Goal: Task Accomplishment & Management: Complete application form

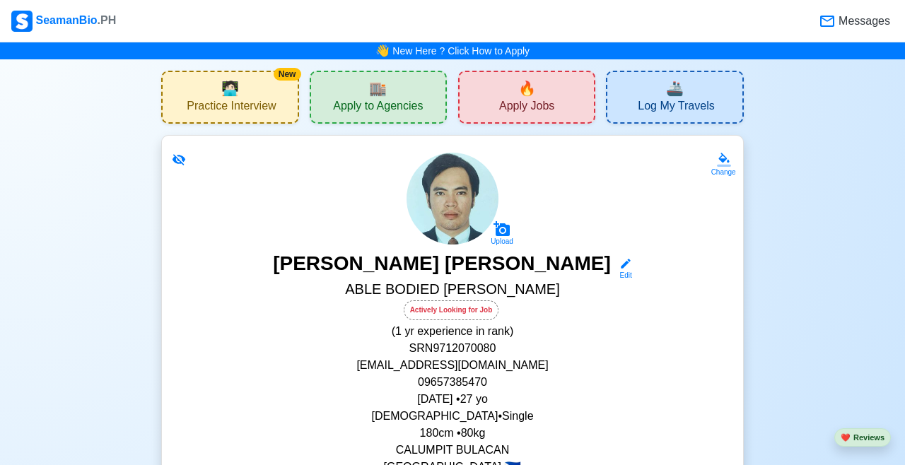
click at [536, 98] on div "🔥 Apply Jobs" at bounding box center [526, 97] width 137 height 53
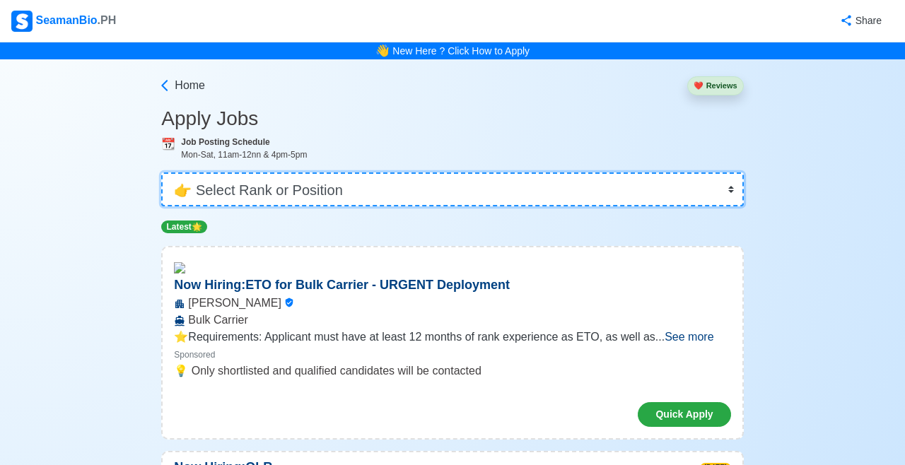
click at [704, 200] on select "👉 Select Rank or Position Master Chief Officer 2nd Officer 3rd Officer Junior O…" at bounding box center [452, 190] width 582 height 34
click at [161, 173] on select "👉 Select Rank or Position Master Chief Officer 2nd Officer 3rd Officer Junior O…" at bounding box center [452, 190] width 582 height 34
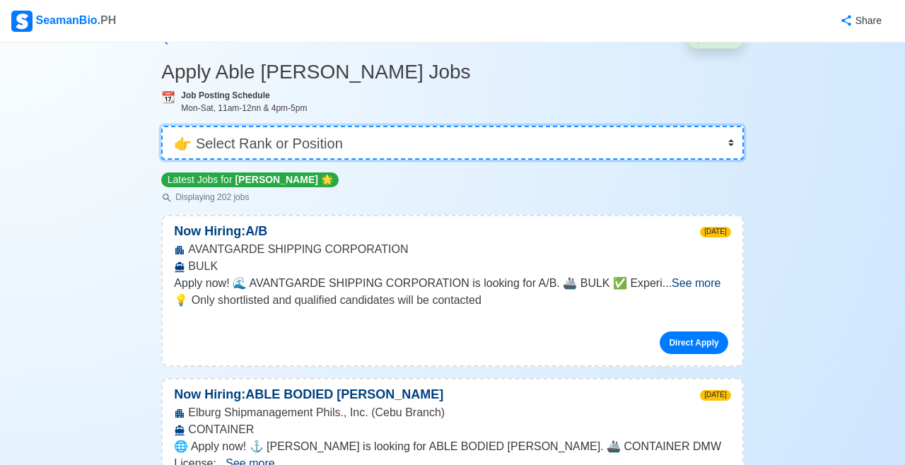
scroll to position [48, 0]
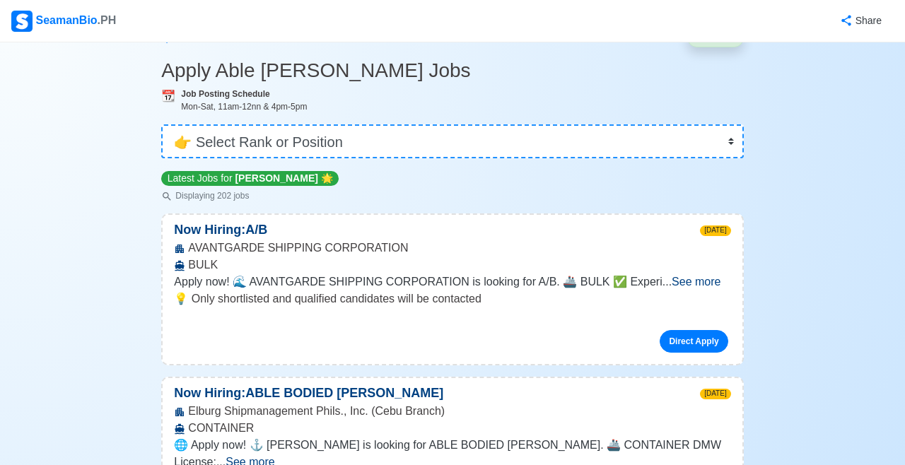
click at [704, 286] on span "See more" at bounding box center [696, 282] width 49 height 12
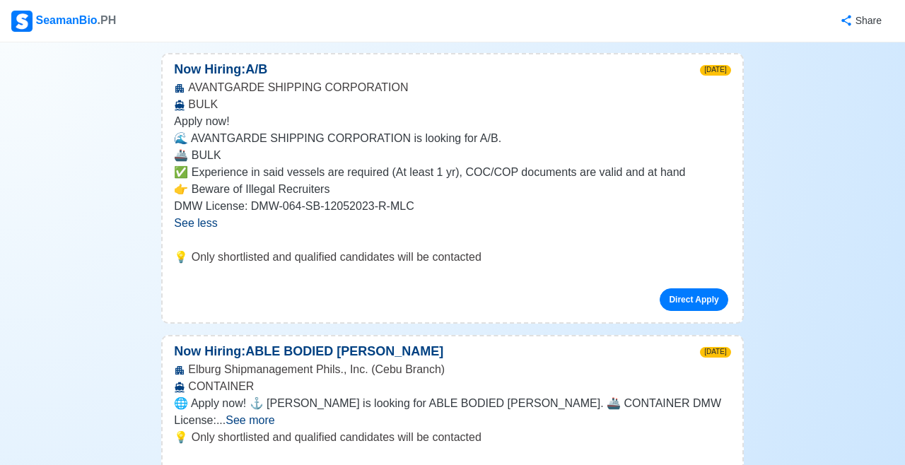
scroll to position [209, 0]
click at [703, 301] on link "Direct Apply" at bounding box center [694, 299] width 68 height 23
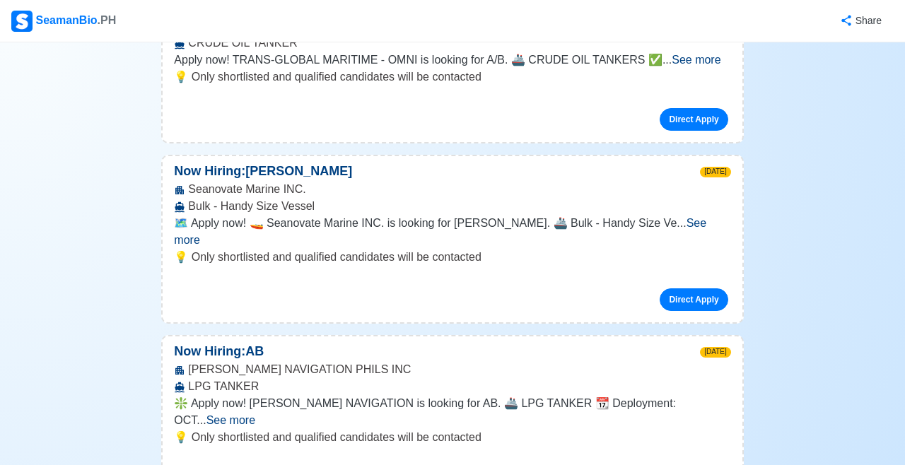
scroll to position [1242, 0]
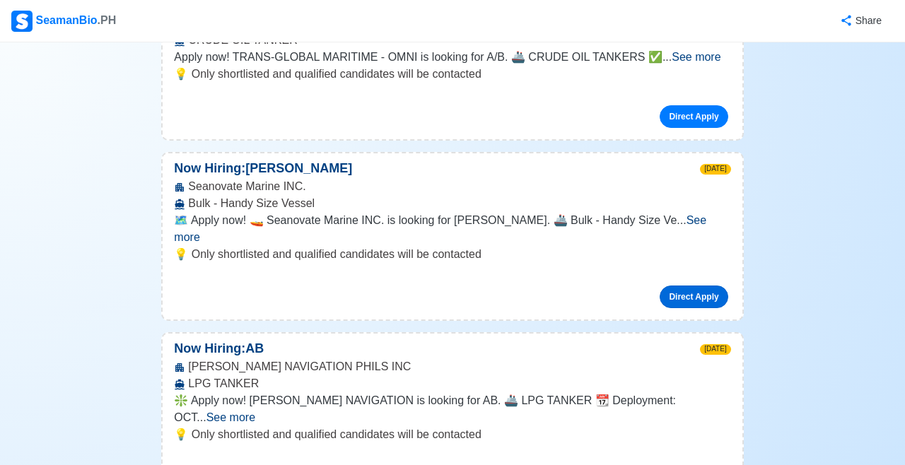
click at [690, 286] on link "Direct Apply" at bounding box center [694, 297] width 68 height 23
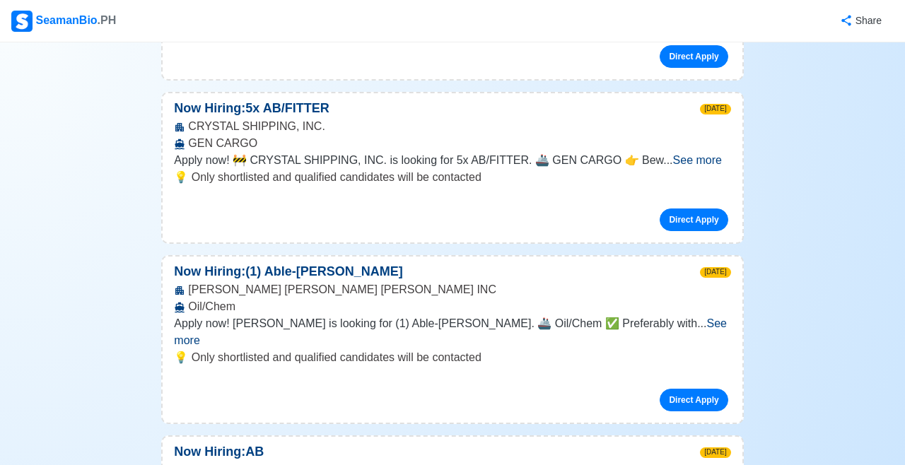
scroll to position [2009, 0]
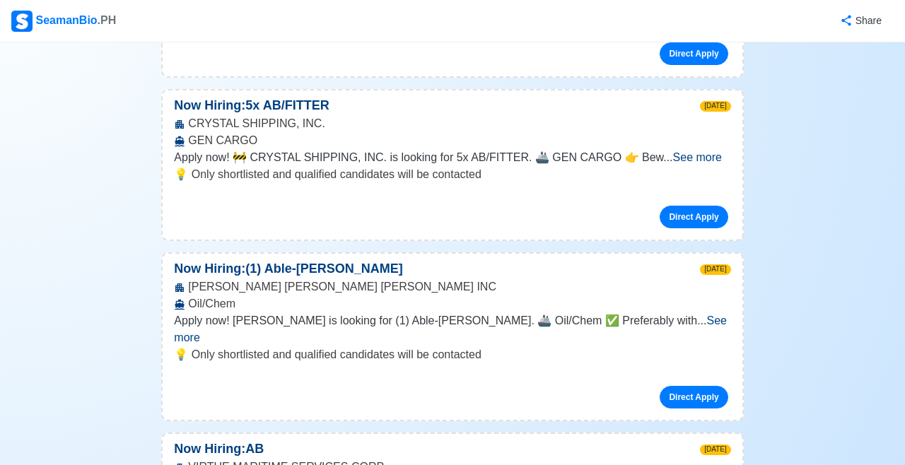
click at [685, 346] on p "💡 Only shortlisted and qualified candidates will be contacted" at bounding box center [452, 354] width 556 height 17
click at [701, 315] on span "See more" at bounding box center [450, 329] width 553 height 29
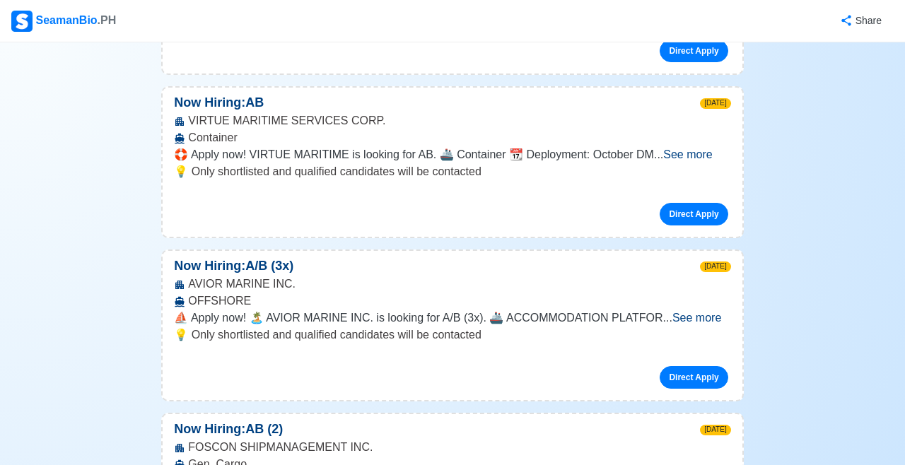
scroll to position [2443, 0]
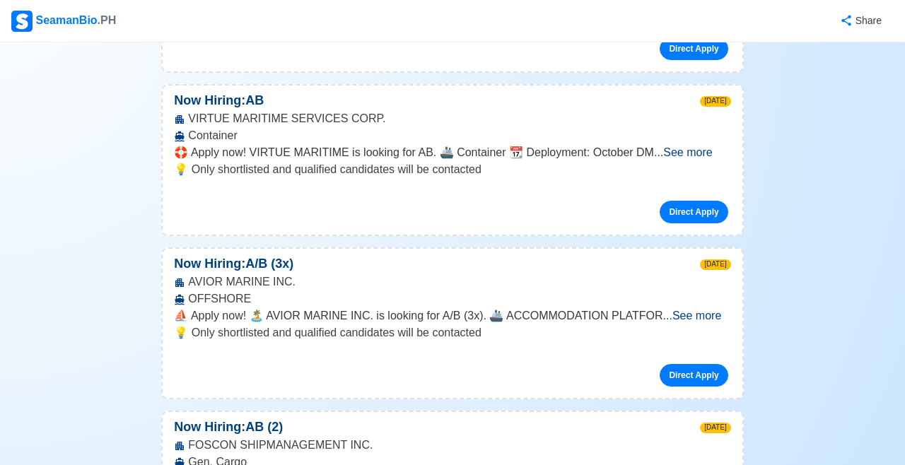
click at [691, 310] on span "See more" at bounding box center [696, 316] width 49 height 12
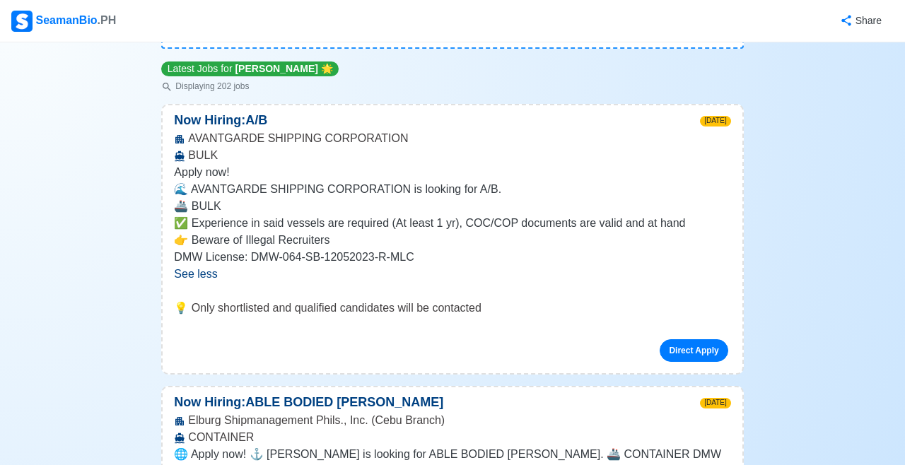
scroll to position [0, 0]
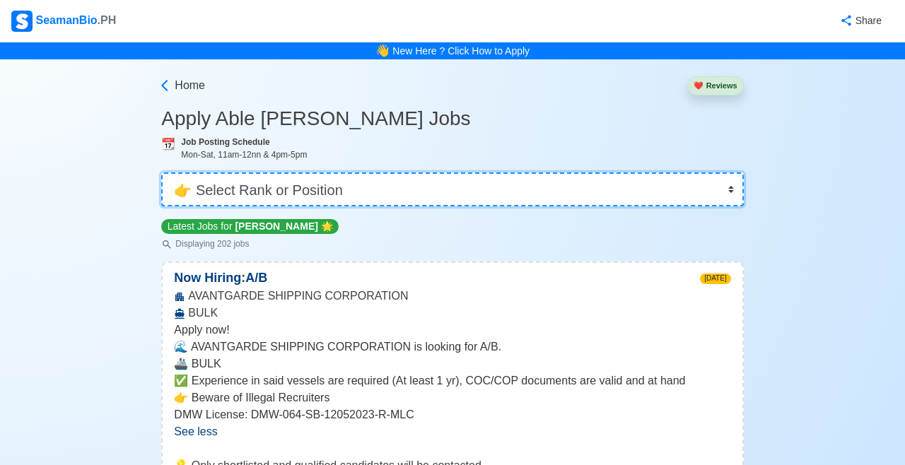
click at [672, 202] on select "👉 Select Rank or Position Master Chief Officer 2nd Officer 3rd Officer Junior O…" at bounding box center [452, 190] width 582 height 34
select select "Ordinary [PERSON_NAME]"
click at [161, 173] on select "👉 Select Rank or Position Master Chief Officer 2nd Officer 3rd Officer Junior O…" at bounding box center [452, 190] width 582 height 34
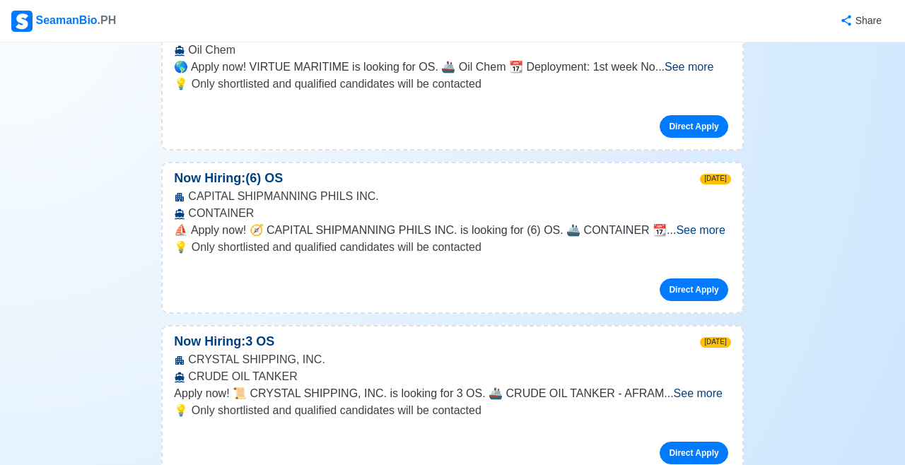
scroll to position [1837, 0]
